Goal: Task Accomplishment & Management: Use online tool/utility

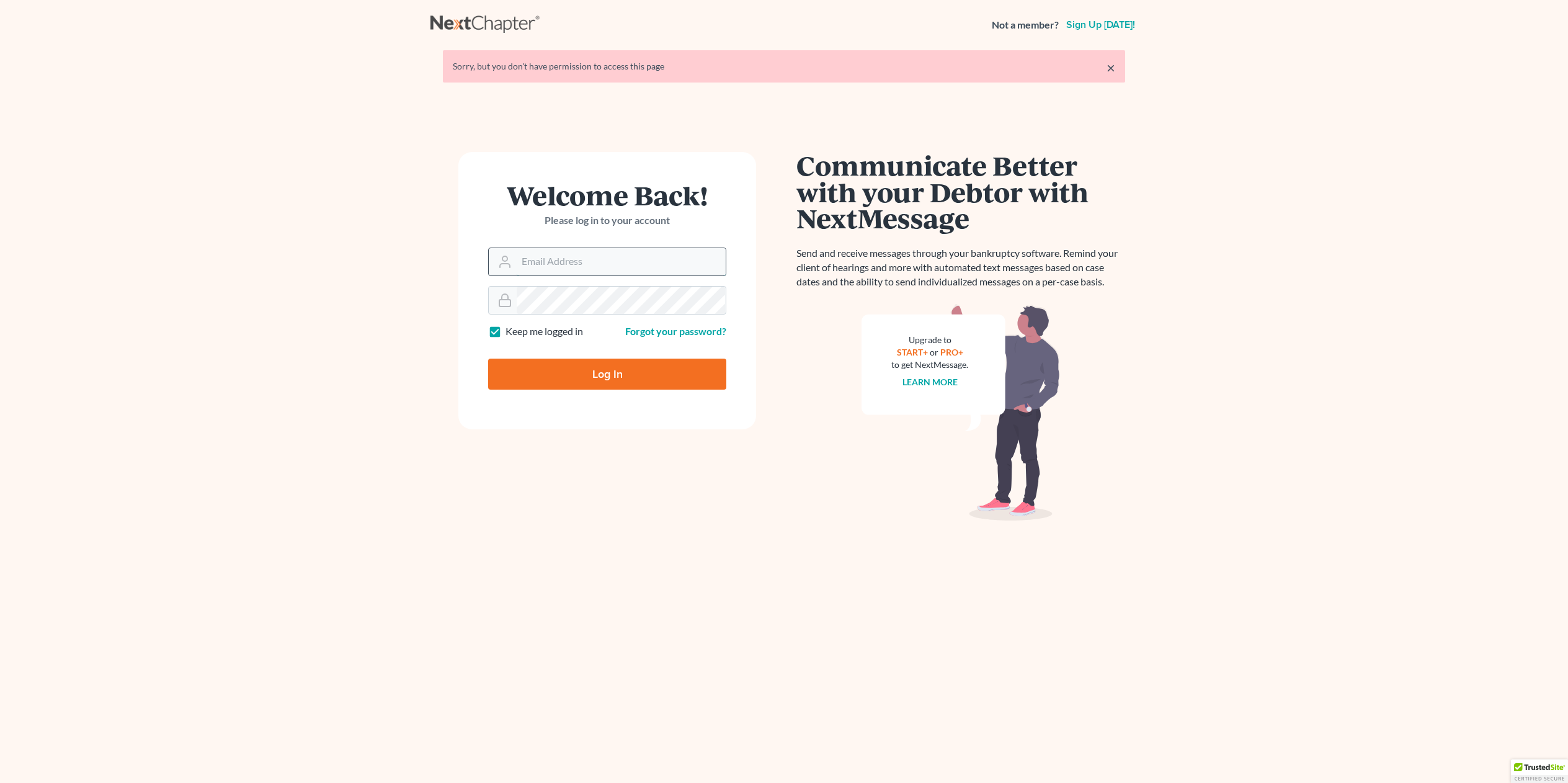
click at [544, 261] on input "Email Address" at bounding box center [621, 262] width 209 height 28
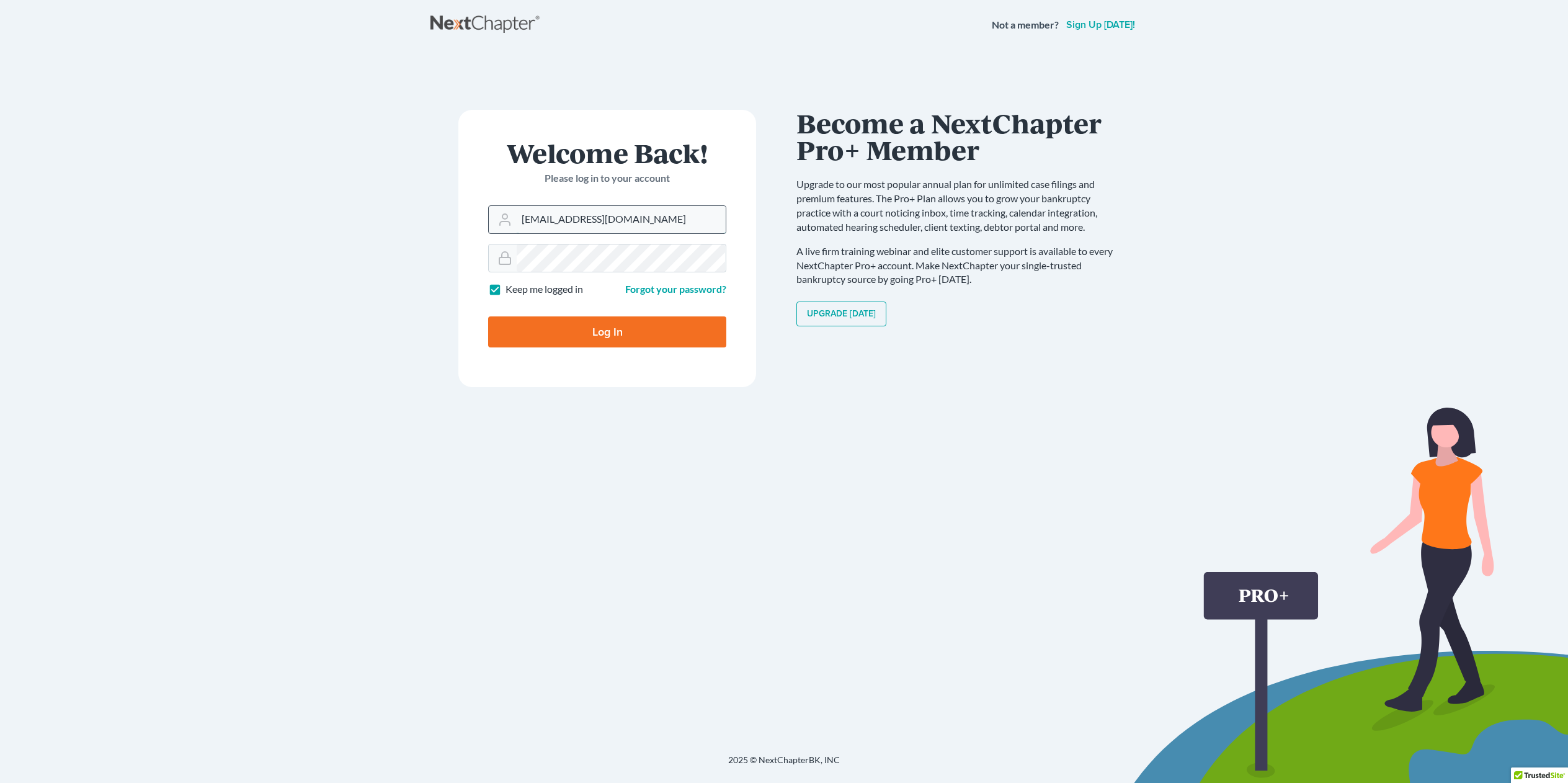
type input "[EMAIL_ADDRESS][DOMAIN_NAME]"
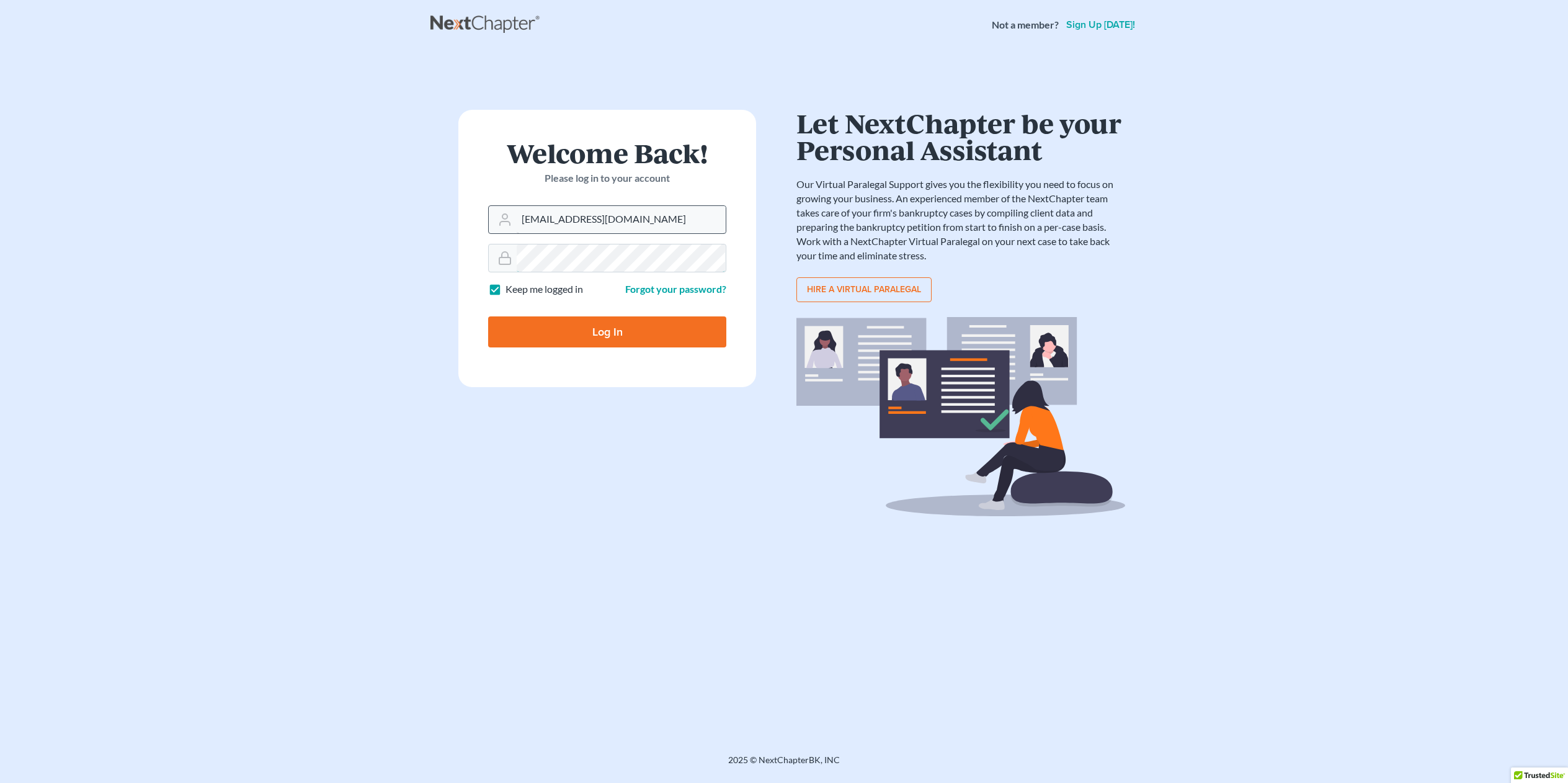
click at [488, 316] on input "Log In" at bounding box center [607, 332] width 239 height 31
type input "Thinking..."
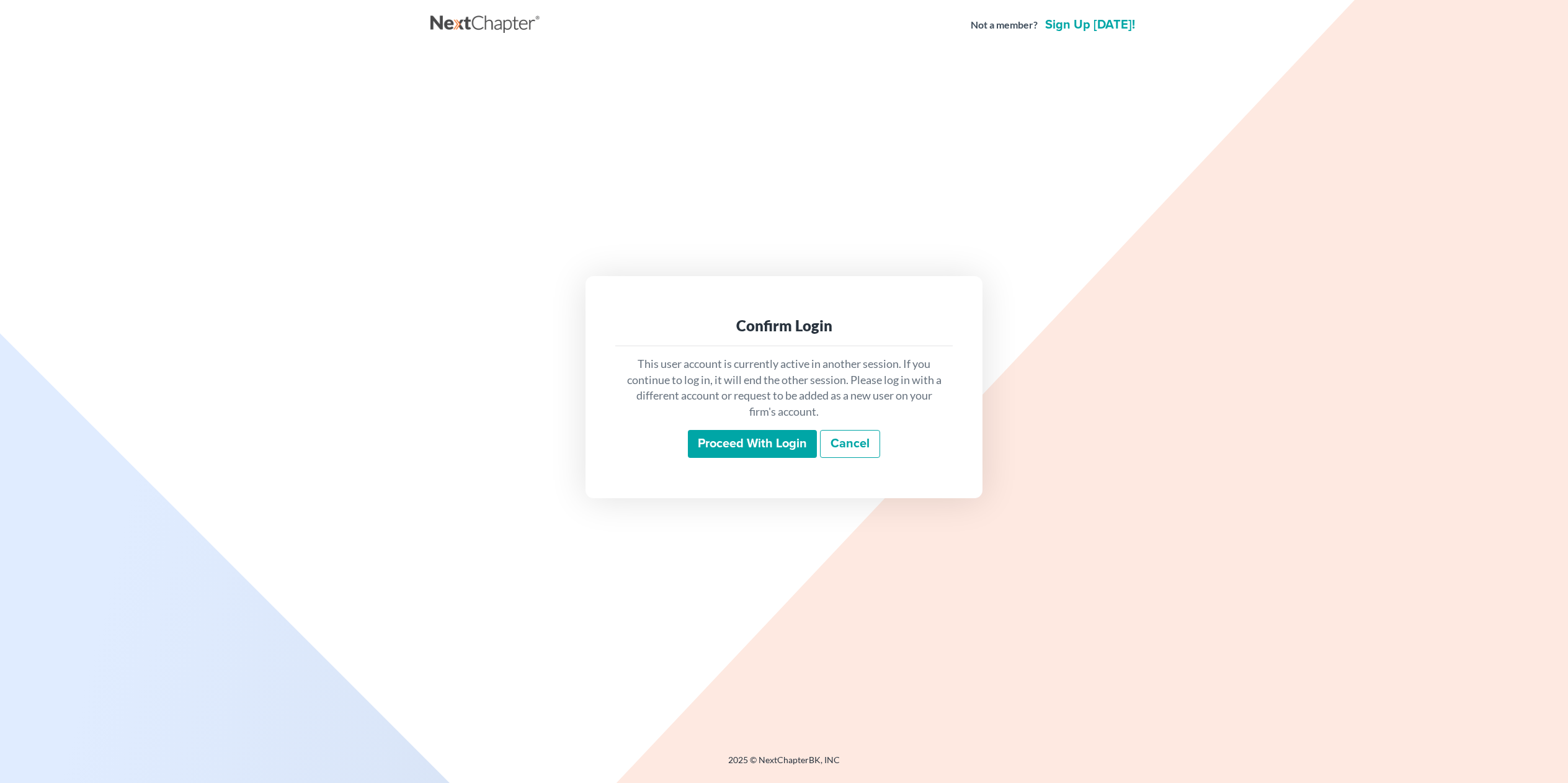
click at [767, 442] on input "Proceed with login" at bounding box center [753, 444] width 129 height 29
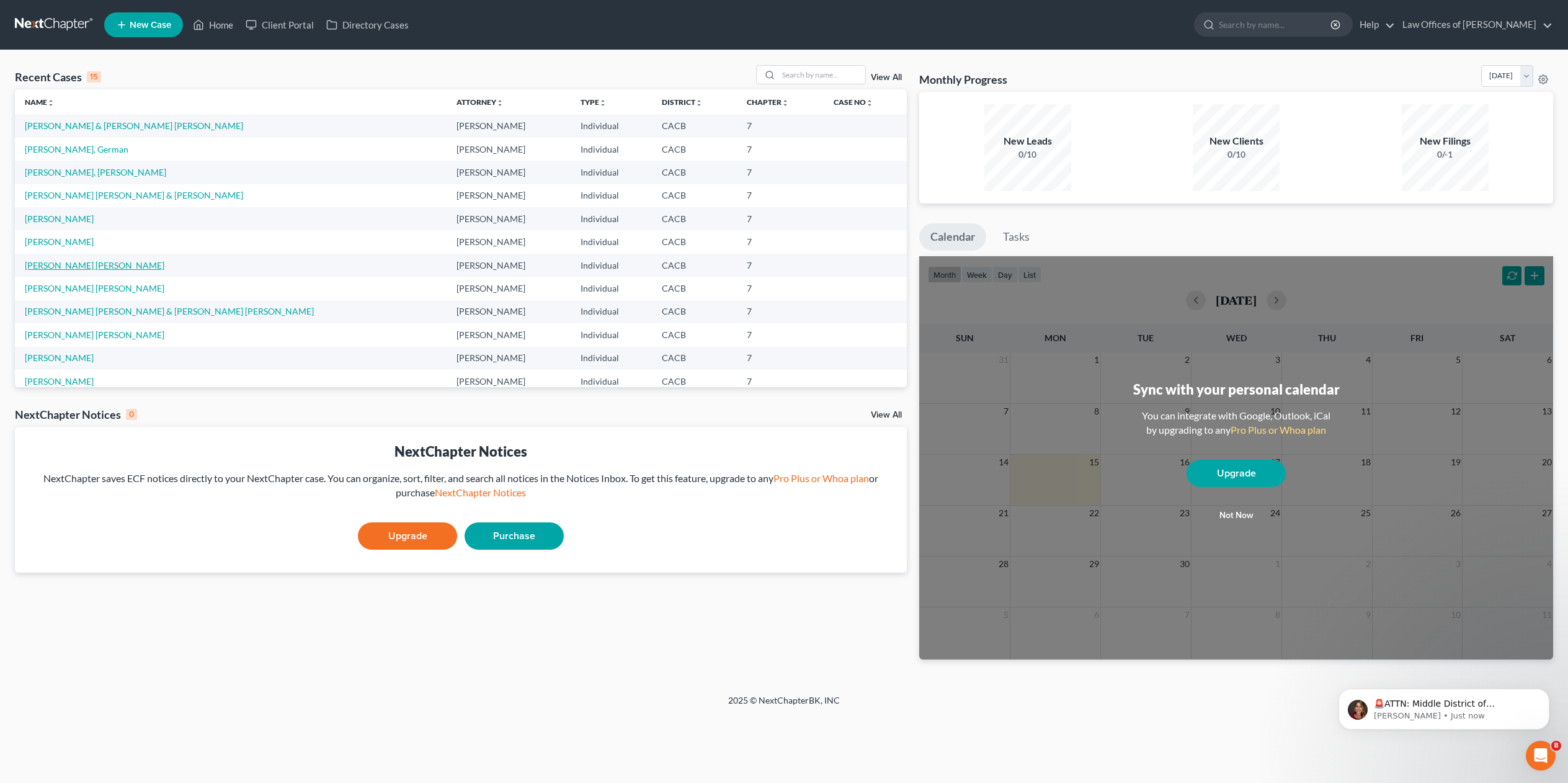
click at [70, 267] on link "[PERSON_NAME] [PERSON_NAME]" at bounding box center [94, 264] width 140 height 10
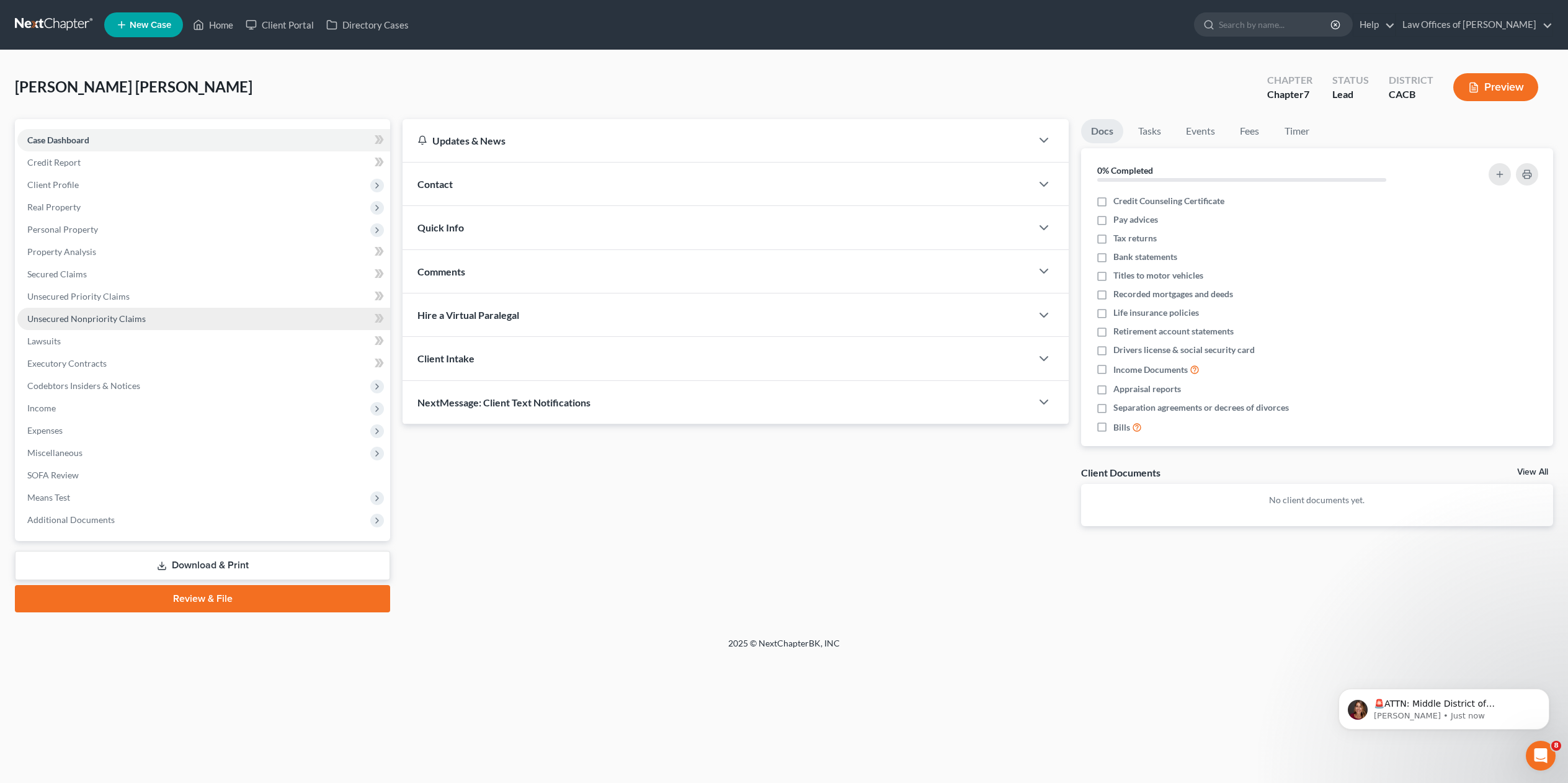
click at [65, 313] on span "Unsecured Nonpriority Claims" at bounding box center [87, 318] width 118 height 10
